Goal: Task Accomplishment & Management: Complete application form

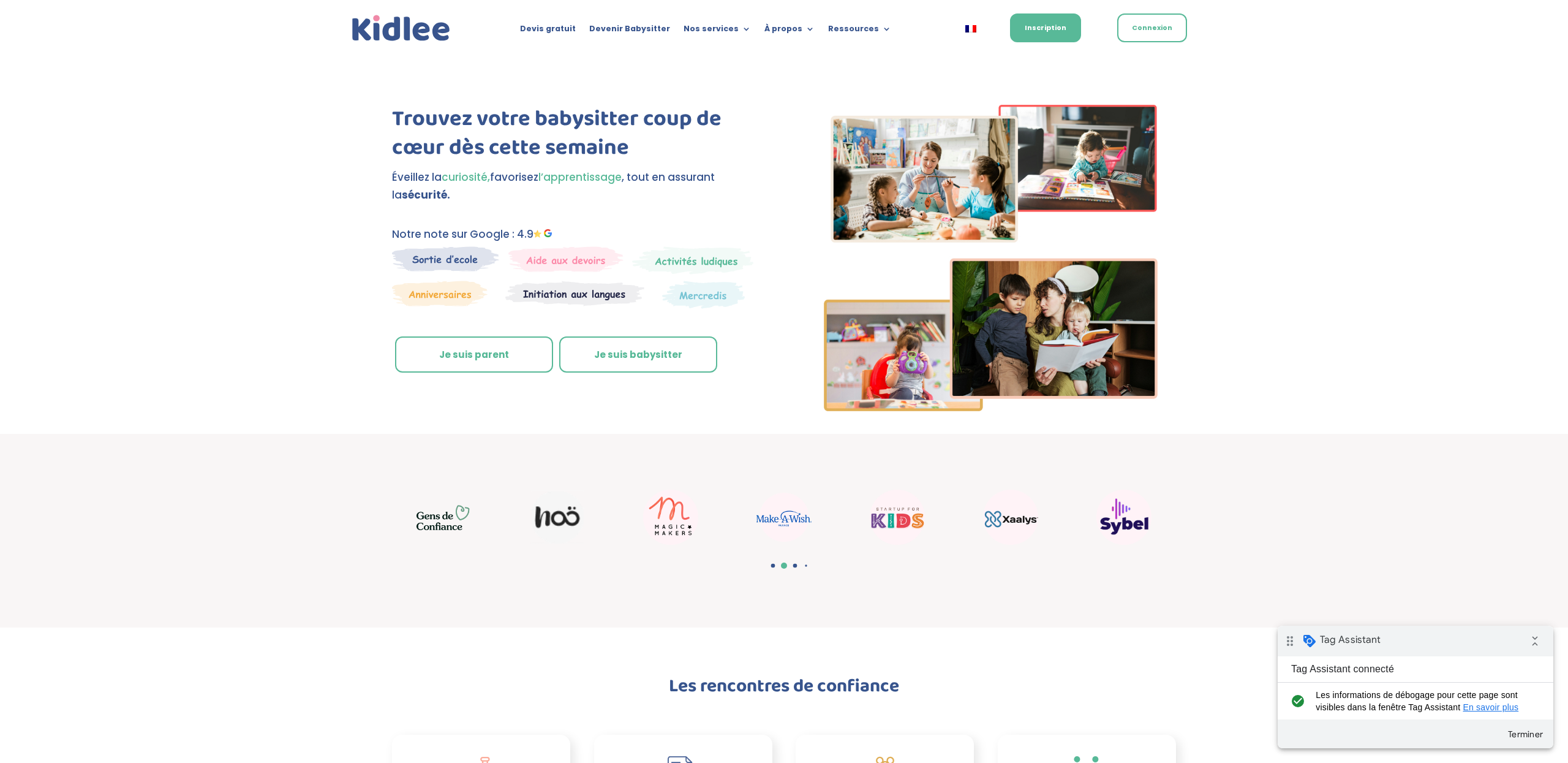
click at [532, 352] on link "Je suis parent" at bounding box center [474, 355] width 158 height 36
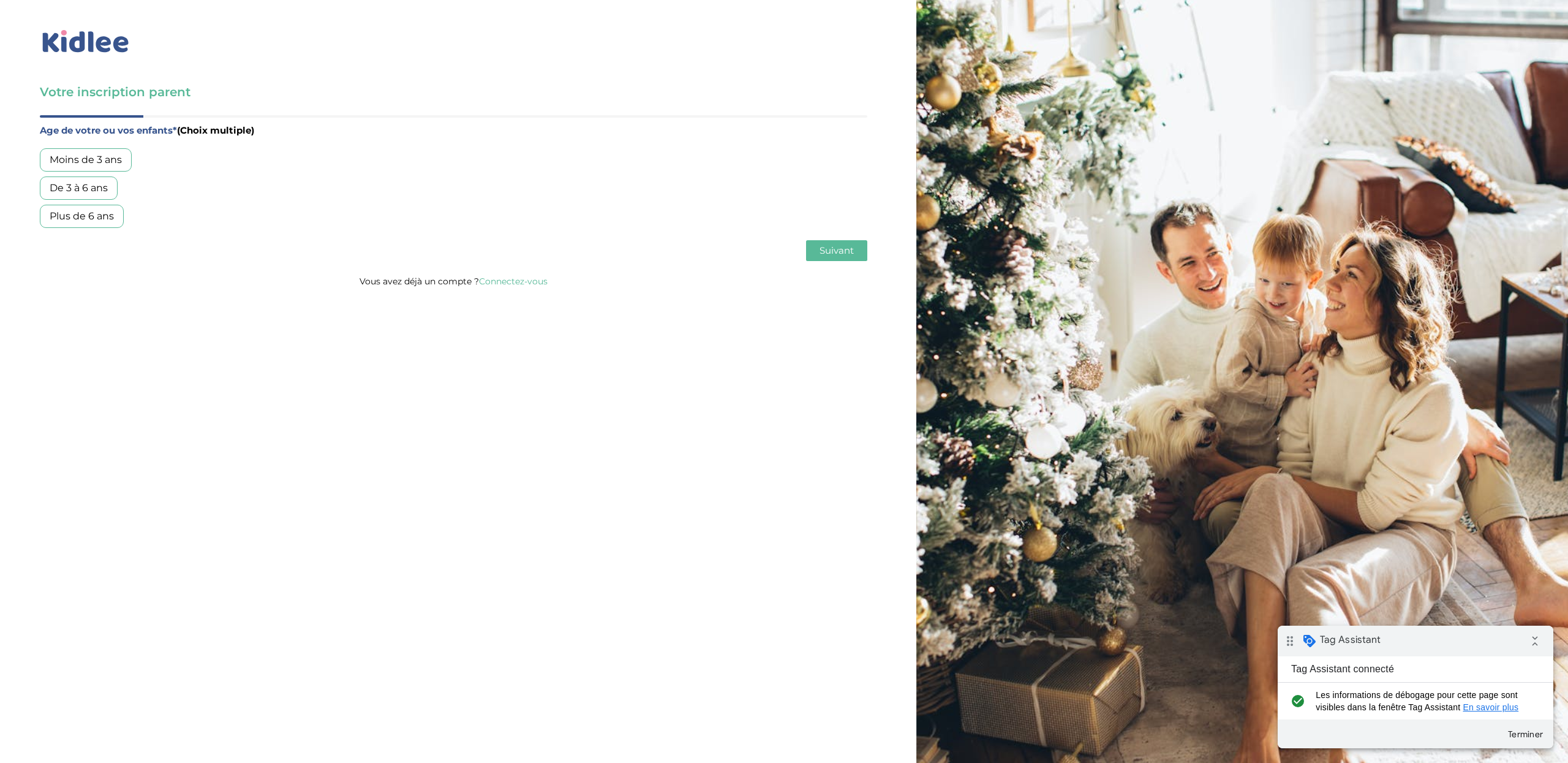
click at [102, 151] on div "Moins de 3 ans" at bounding box center [86, 160] width 92 height 23
click at [832, 251] on span "Suivant" at bounding box center [836, 250] width 35 height 11
click at [121, 192] on div "Garde ponctuelle" at bounding box center [92, 187] width 105 height 23
click at [838, 249] on span "Suivant" at bounding box center [836, 250] width 35 height 11
click at [1523, 727] on button "Terminer" at bounding box center [1525, 733] width 46 height 22
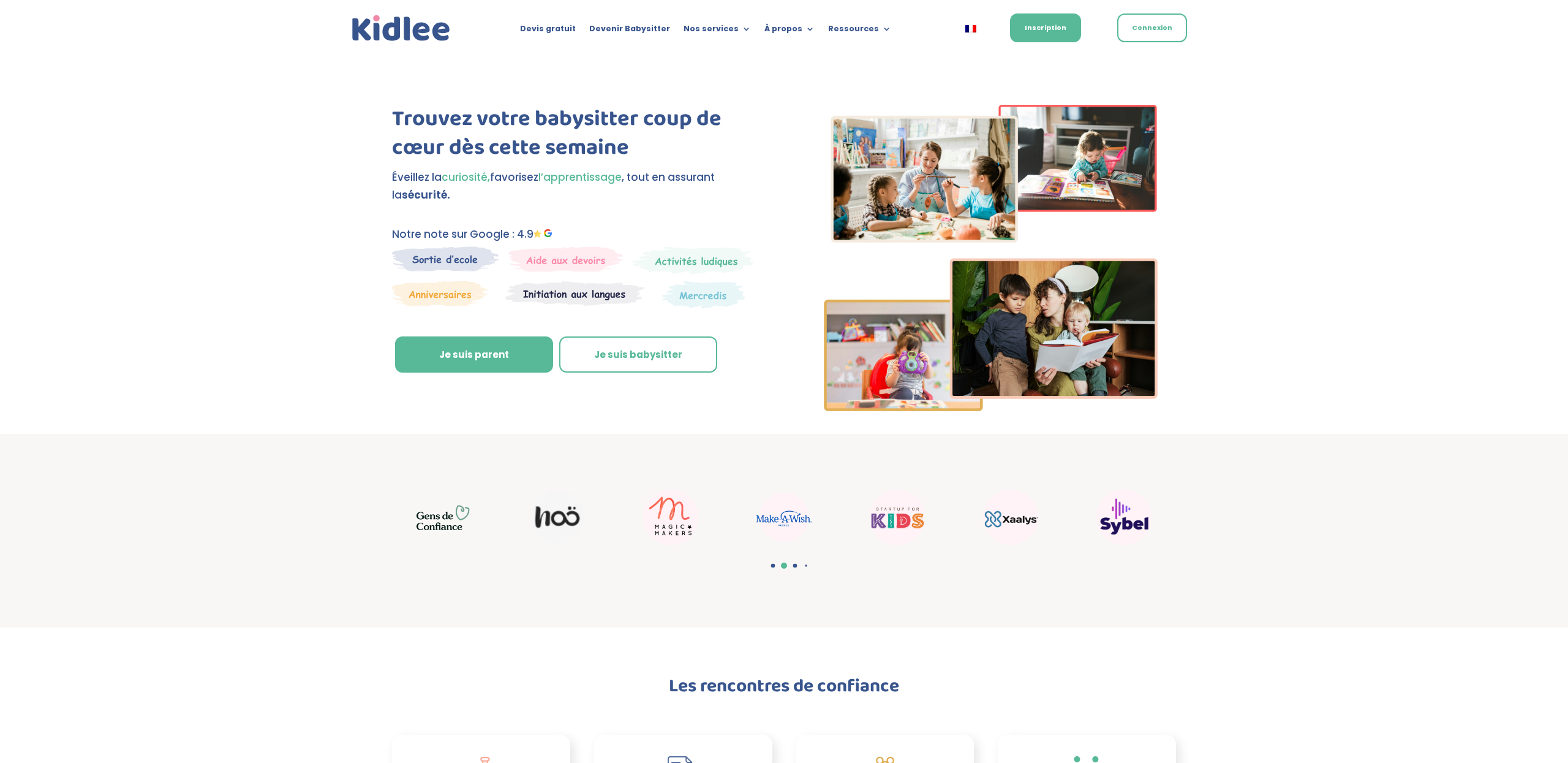
click at [565, 417] on div "Trouvez votre babysitter coup de cœur dès cette semaine Éveillez la curiosité, …" at bounding box center [784, 261] width 784 height 345
click at [513, 369] on link "Je suis parent" at bounding box center [474, 355] width 158 height 36
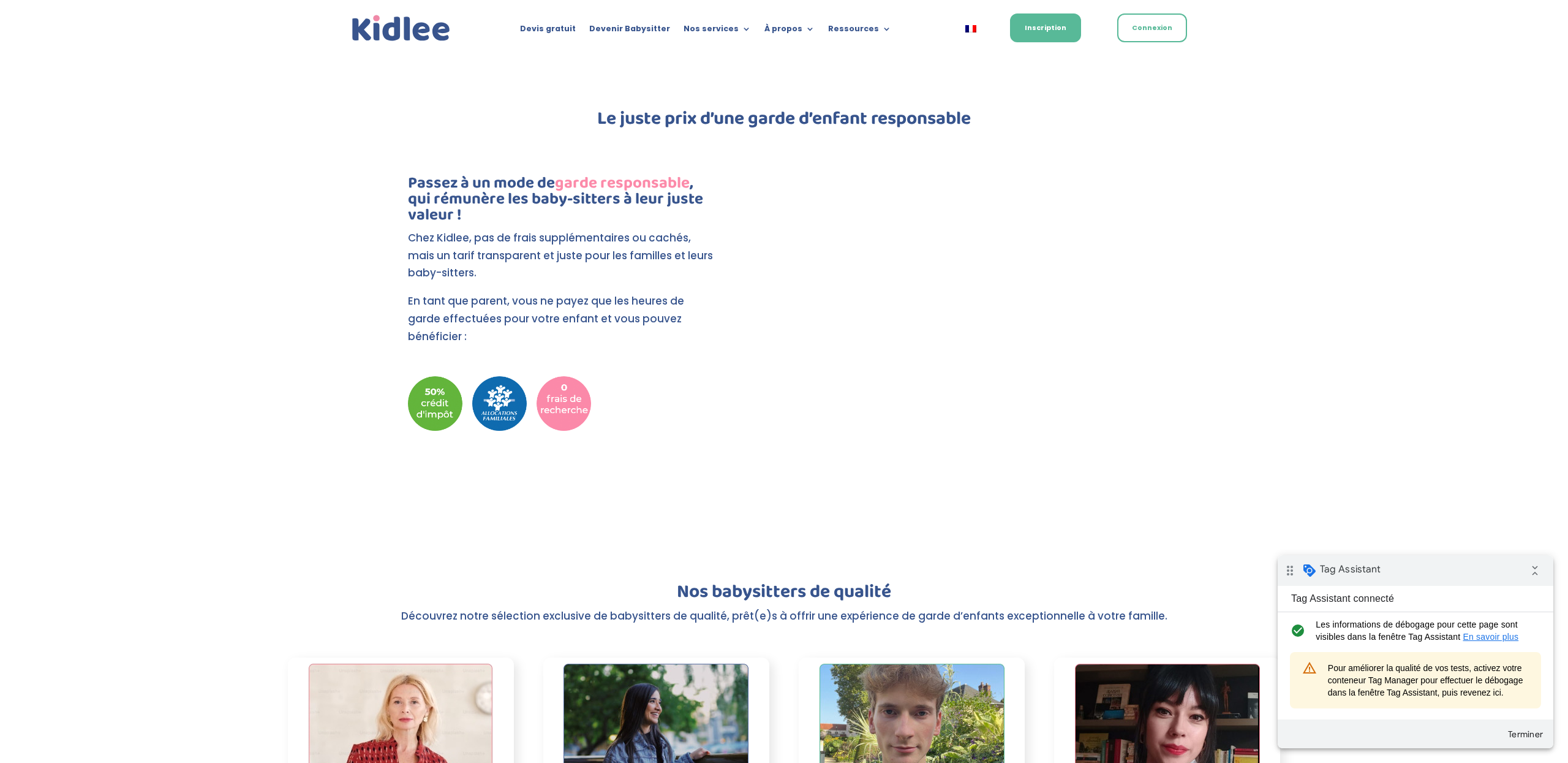
scroll to position [1207, 0]
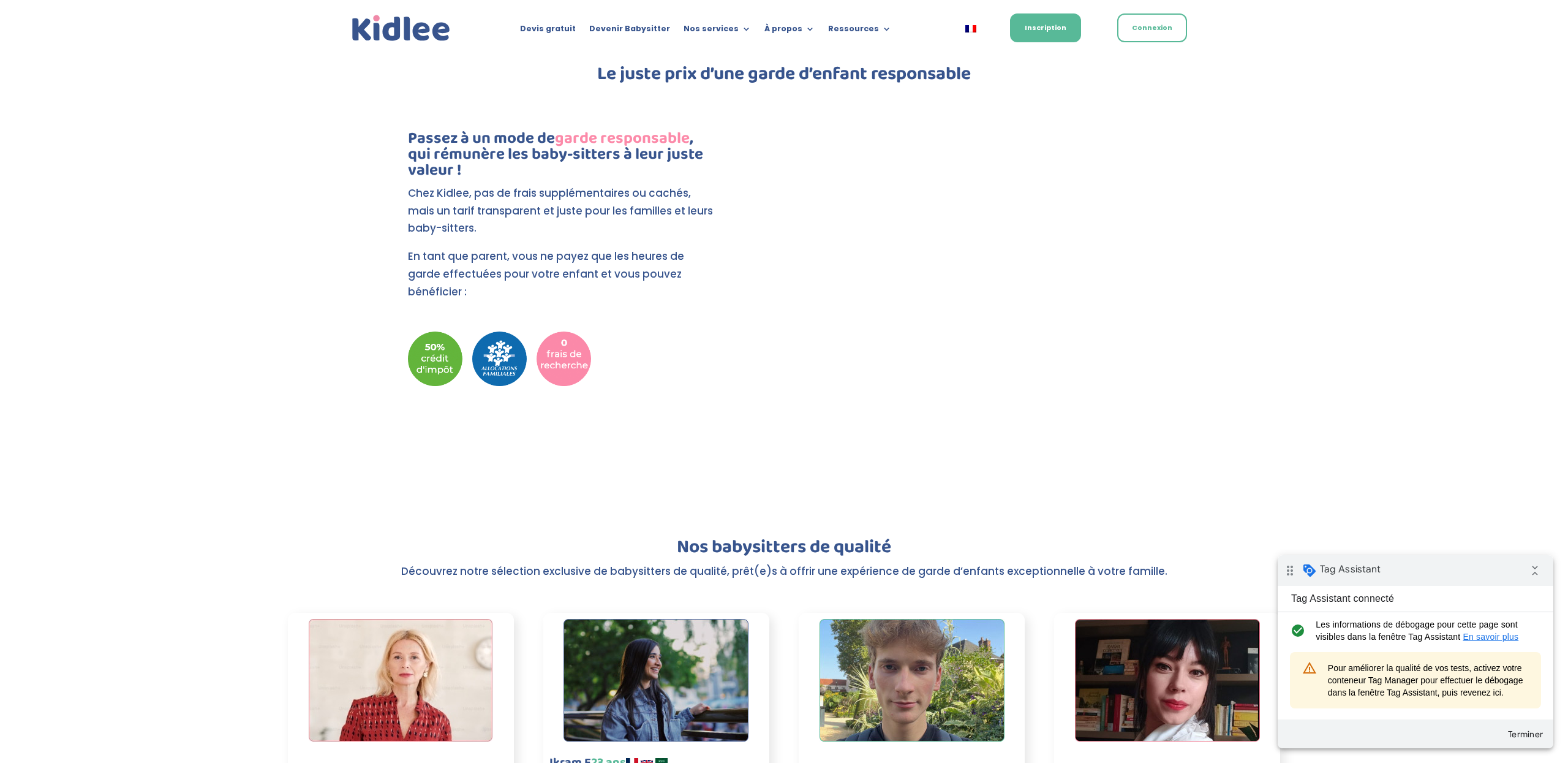
click at [1174, 465] on div at bounding box center [990, 289] width 371 height 364
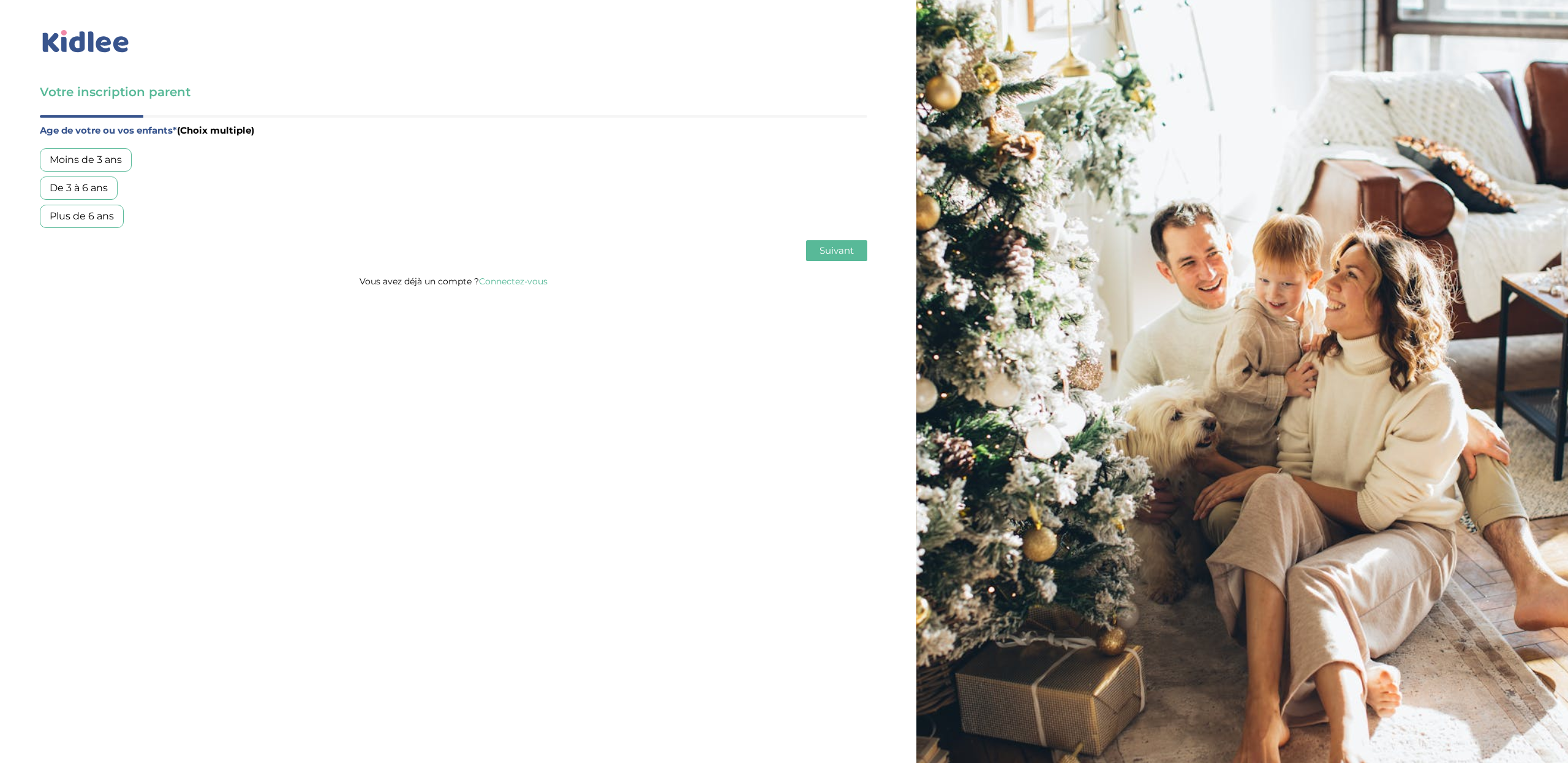
click at [102, 160] on div "Moins de 3 ans" at bounding box center [86, 160] width 92 height 23
click at [843, 255] on span "Suivant" at bounding box center [836, 250] width 35 height 11
drag, startPoint x: 518, startPoint y: 348, endPoint x: 453, endPoint y: 289, distance: 87.8
click at [513, 347] on div "Votre inscription parent Avant de poursuivre veuillez vérifier que tous les cha…" at bounding box center [784, 381] width 1586 height 763
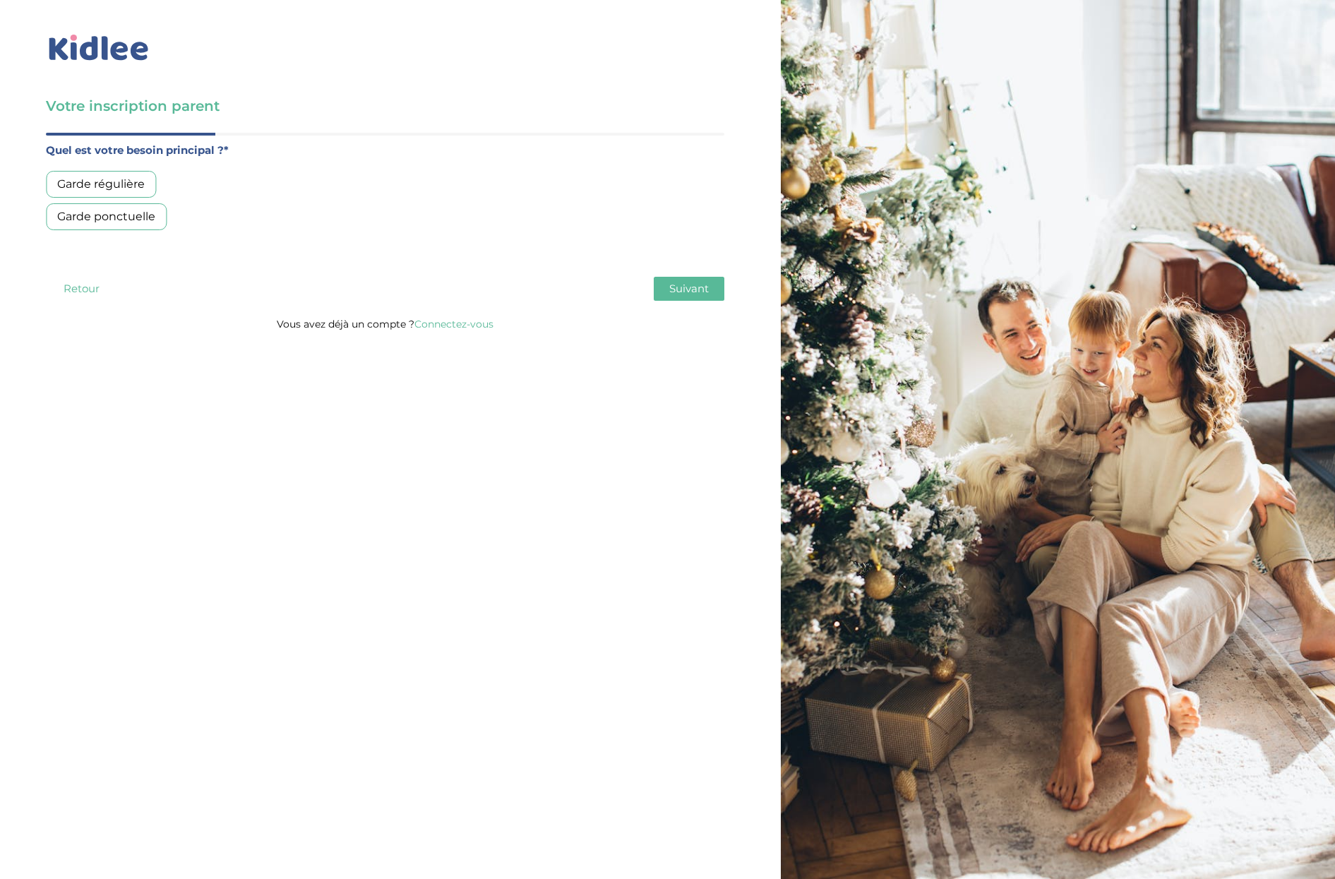
click at [71, 290] on button "Retour" at bounding box center [81, 289] width 71 height 24
click at [107, 218] on div "De 3 à 6 ans" at bounding box center [91, 216] width 90 height 27
click at [699, 283] on span "Suivant" at bounding box center [689, 288] width 40 height 13
click at [697, 294] on span "Suivant" at bounding box center [689, 288] width 40 height 13
click at [687, 289] on span "Suivant" at bounding box center [689, 288] width 40 height 13
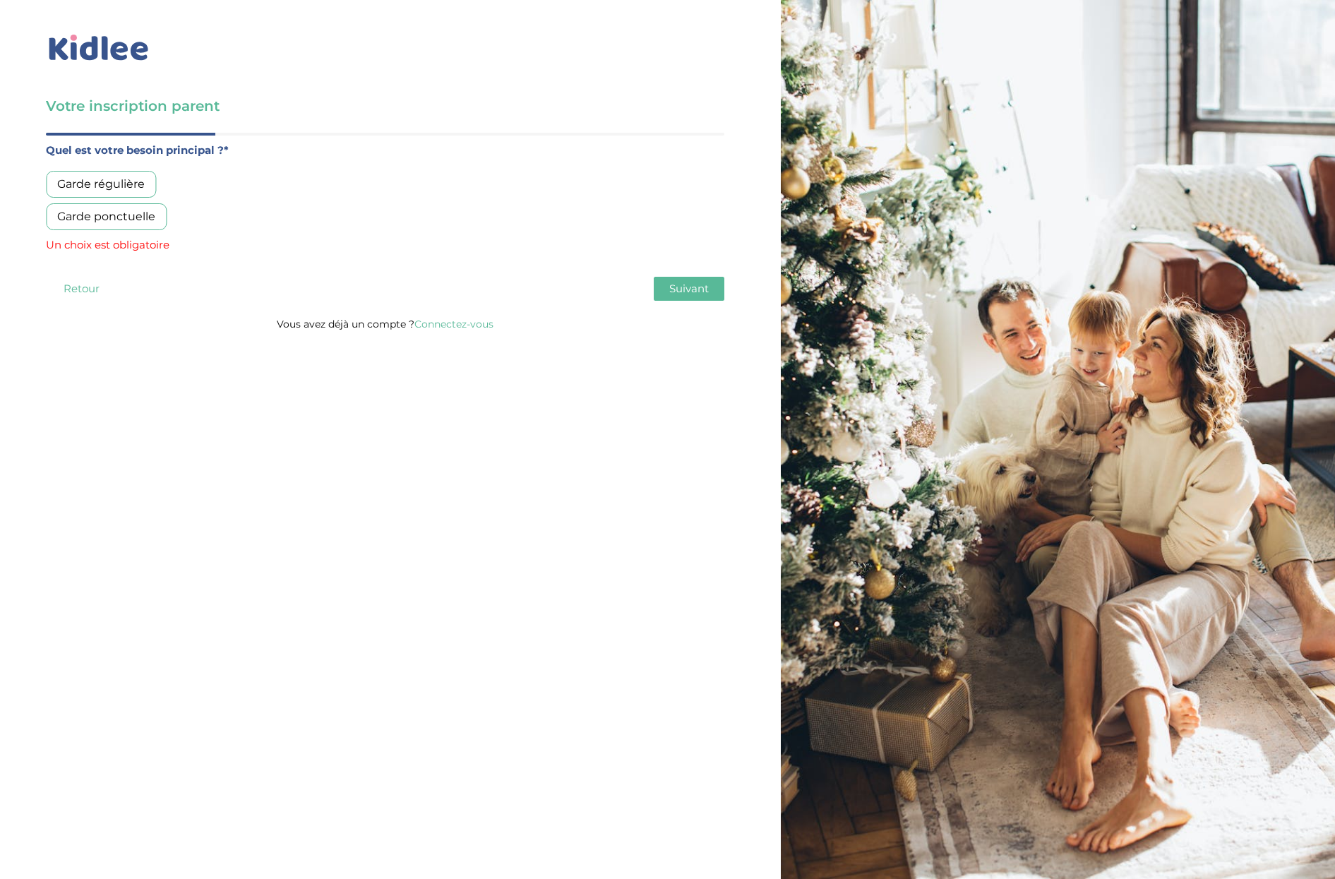
click at [146, 207] on div "Garde ponctuelle" at bounding box center [106, 216] width 121 height 27
click at [79, 186] on div "Garde régulière" at bounding box center [101, 184] width 110 height 27
click at [682, 288] on span "Suivant" at bounding box center [689, 288] width 40 height 13
click at [129, 210] on div "Entre 30 et 50h/mois" at bounding box center [116, 216] width 141 height 27
click at [679, 282] on span "Suivant" at bounding box center [689, 288] width 40 height 13
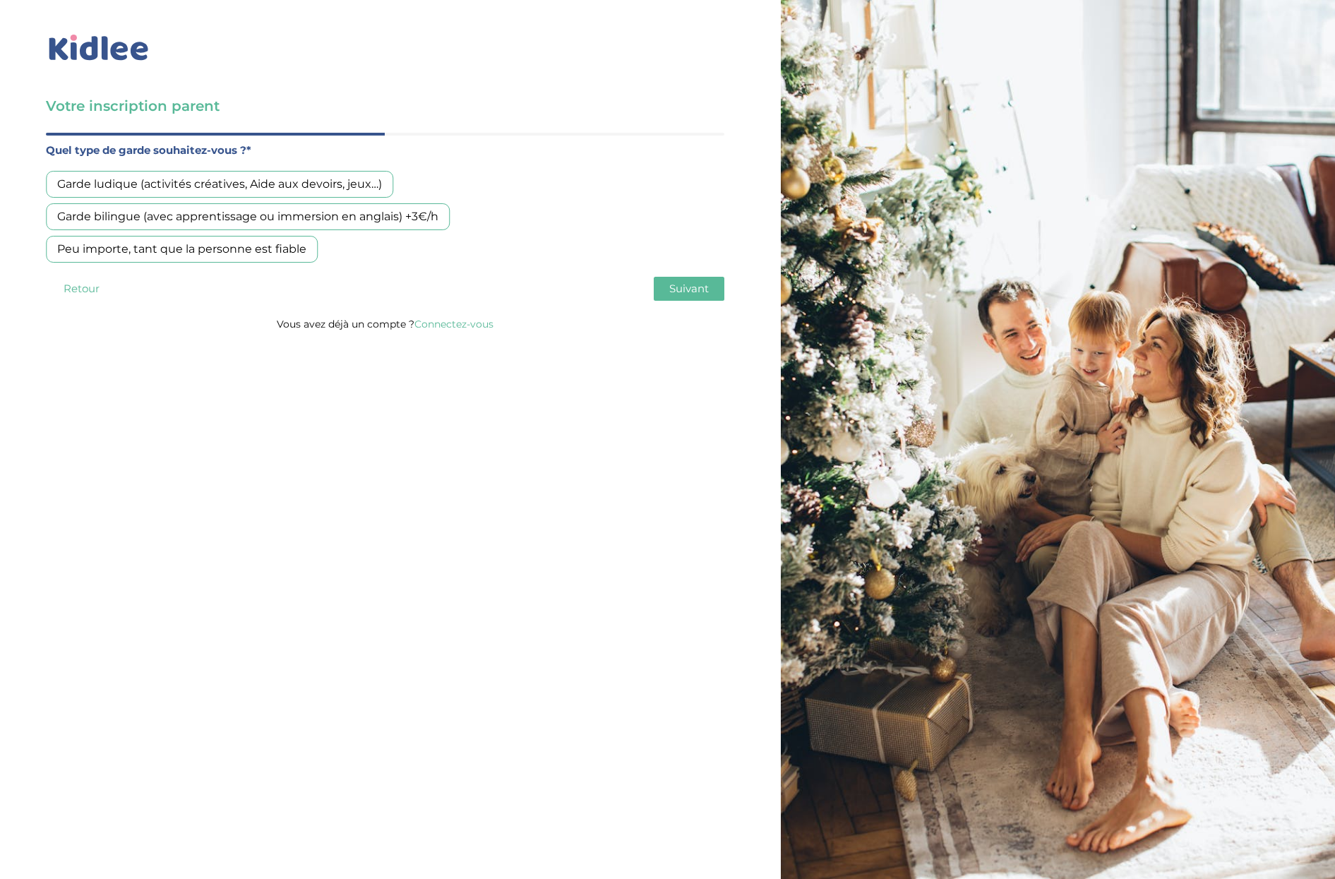
click at [92, 288] on button "Retour" at bounding box center [81, 289] width 71 height 24
